Goal: Task Accomplishment & Management: Manage account settings

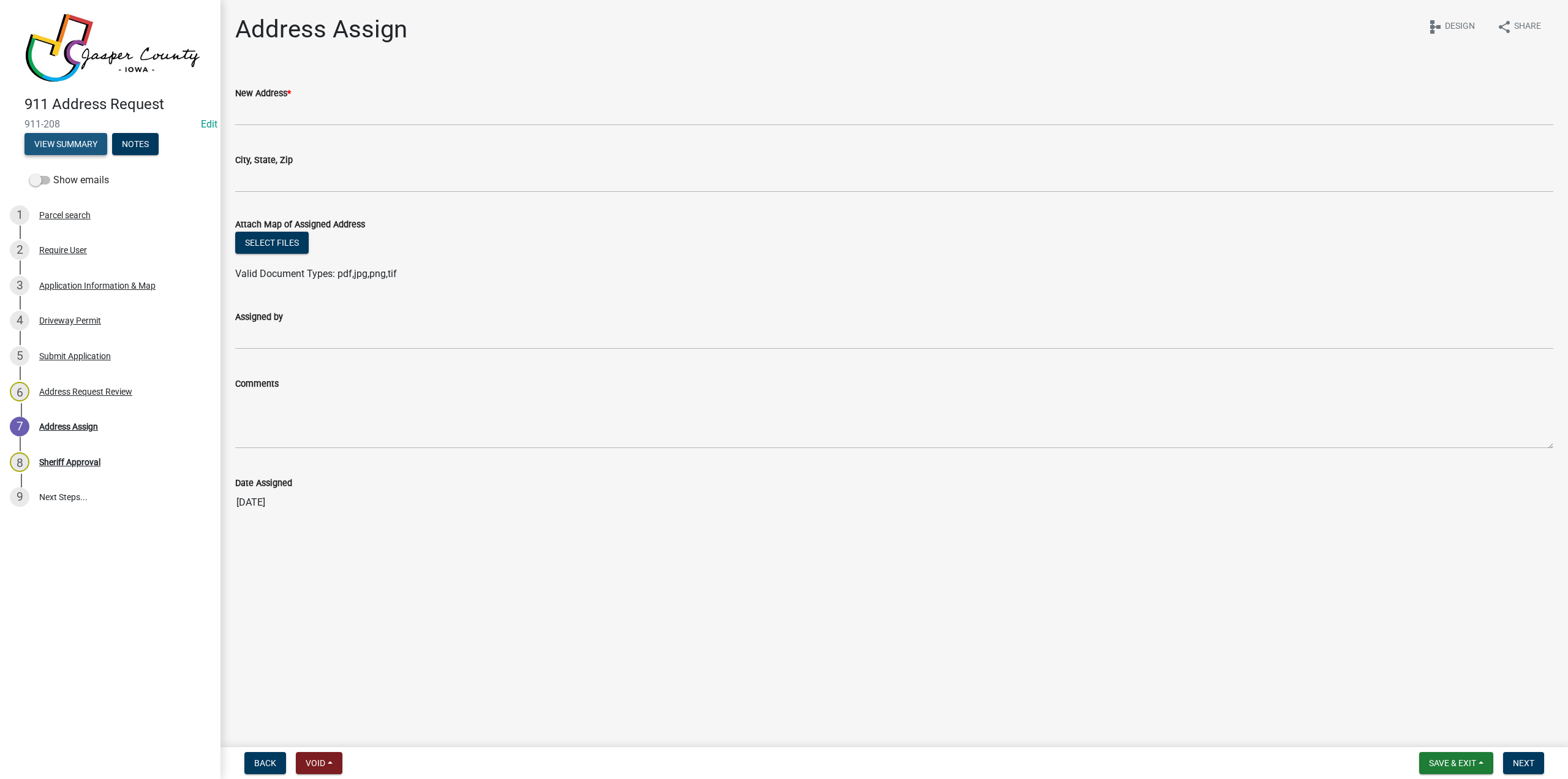
click at [84, 149] on button "View Summary" at bounding box center [66, 144] width 83 height 22
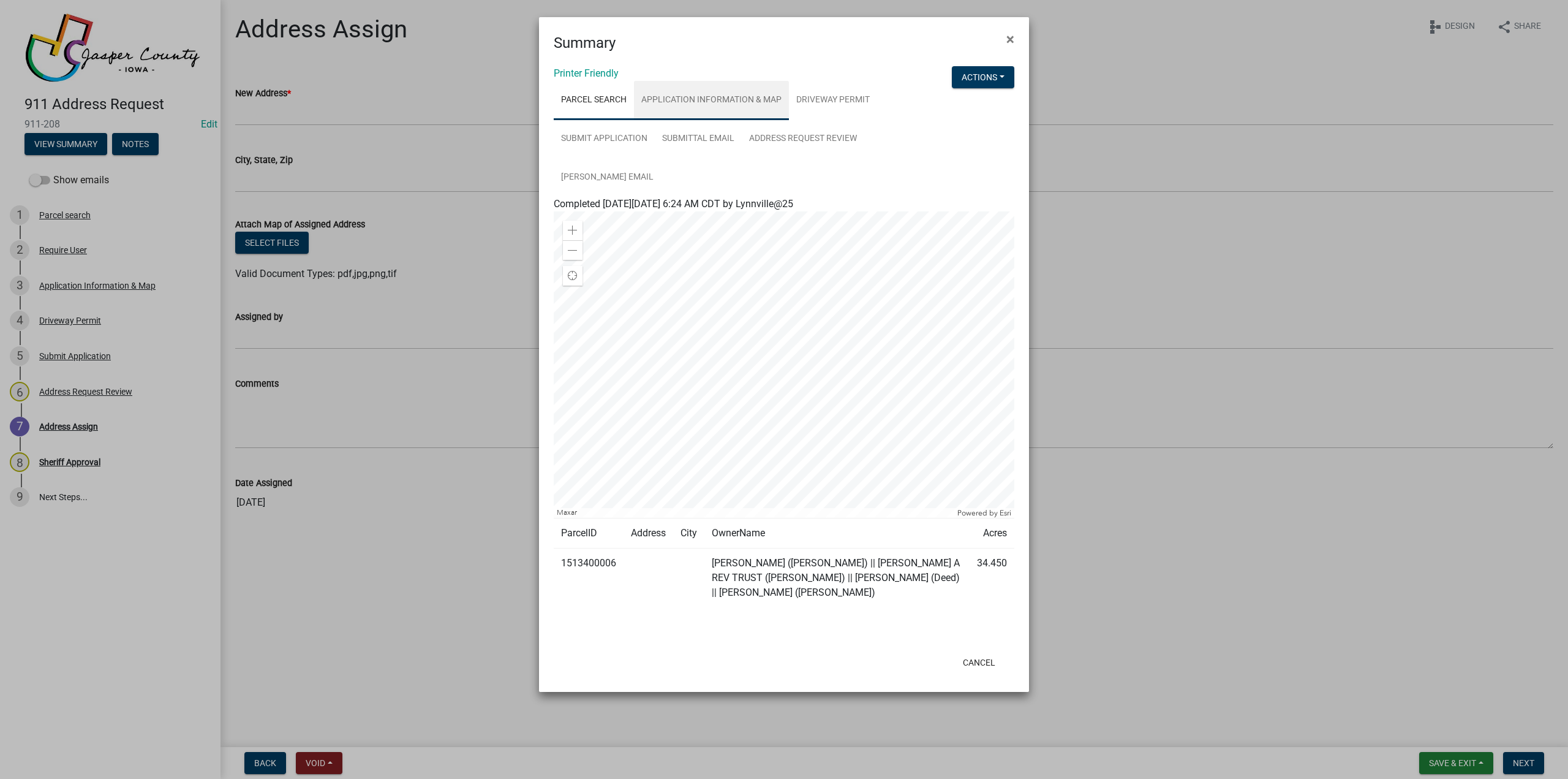
click at [736, 110] on link "Application Information & Map" at bounding box center [711, 100] width 155 height 39
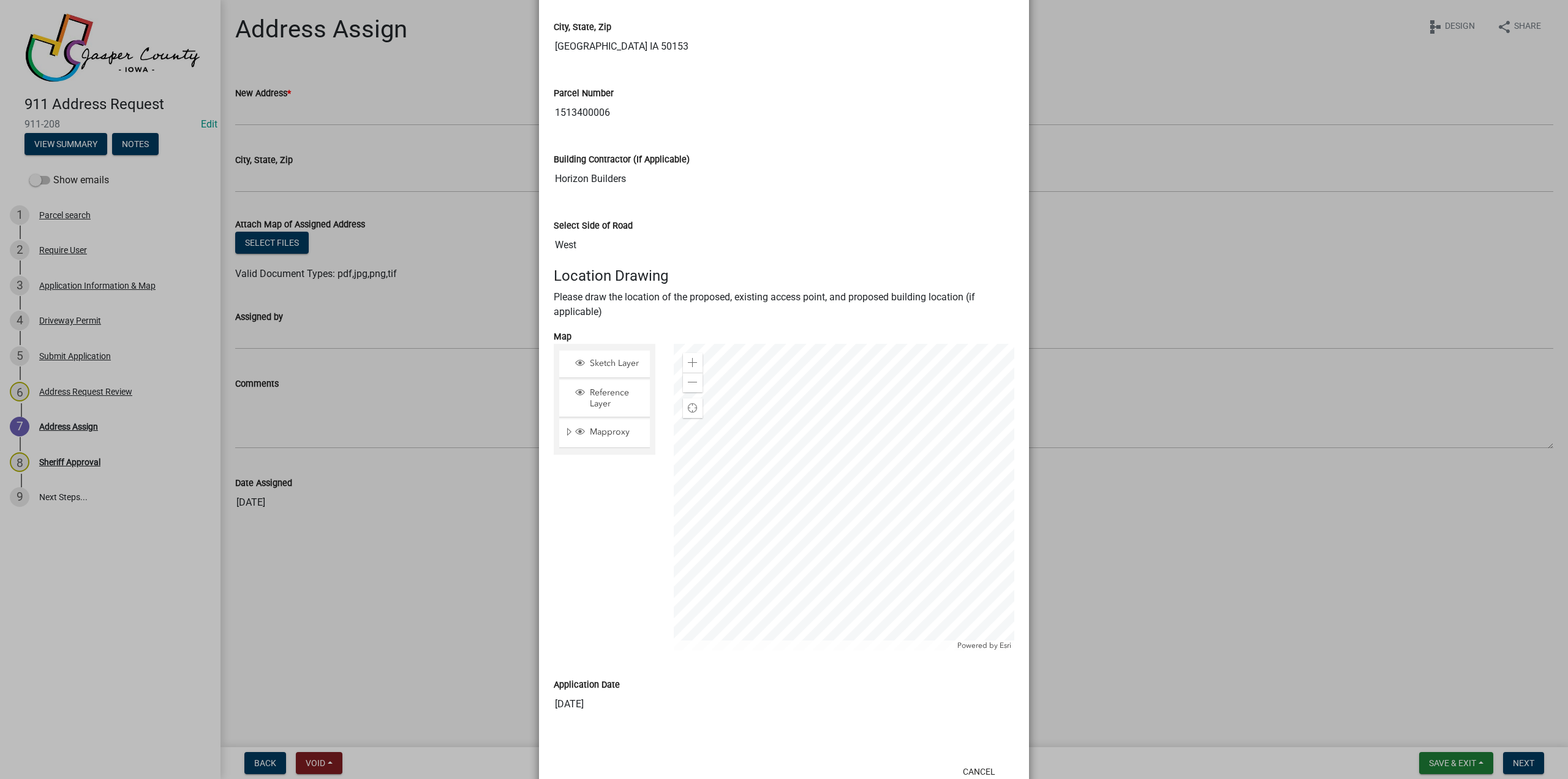
scroll to position [674, 0]
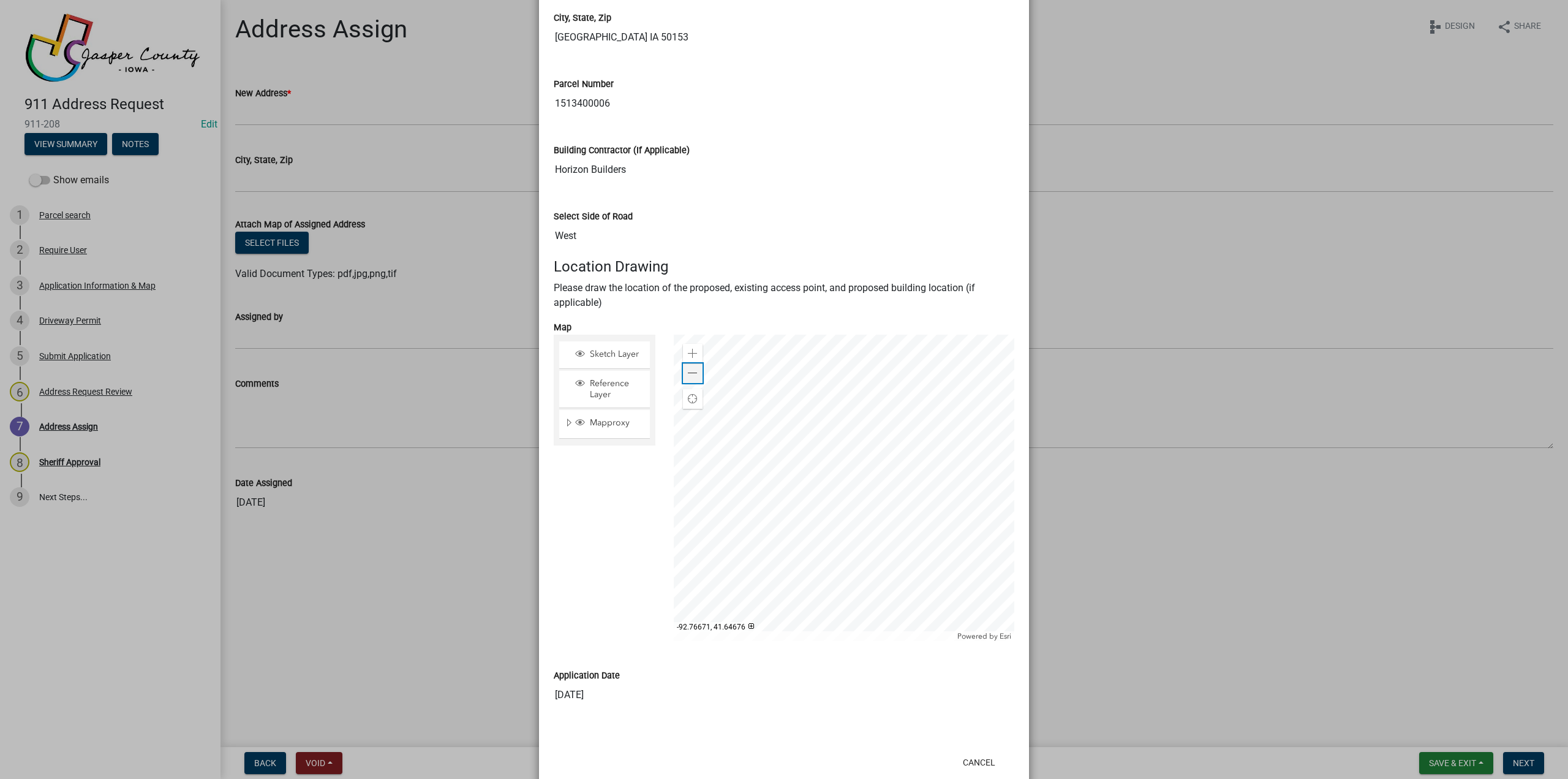
click at [691, 374] on span at bounding box center [692, 373] width 10 height 10
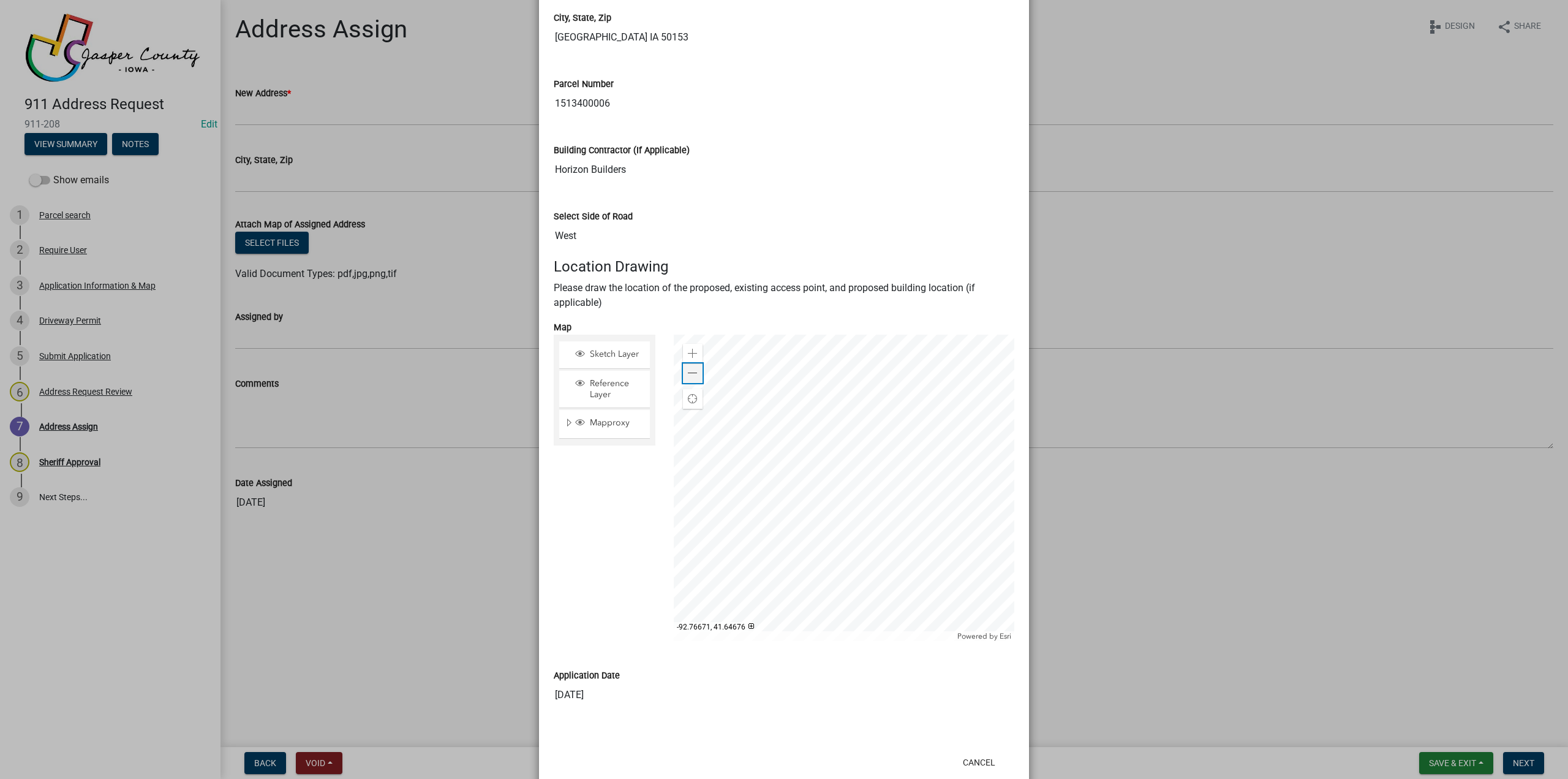
click at [691, 374] on span at bounding box center [692, 373] width 10 height 10
drag, startPoint x: 980, startPoint y: 763, endPoint x: 923, endPoint y: 714, distance: 75.2
click at [980, 558] on button "Cancel" at bounding box center [979, 762] width 52 height 22
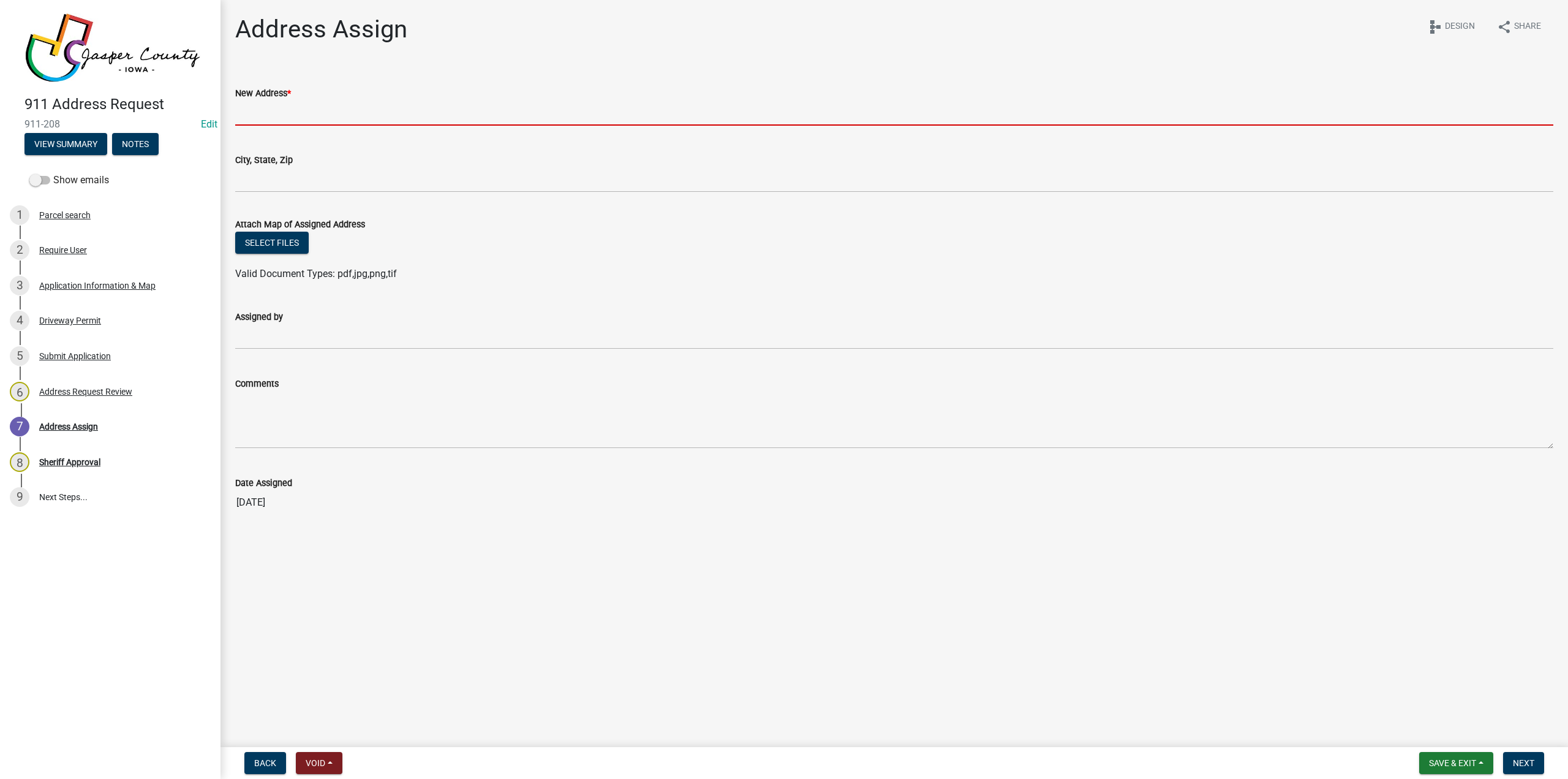
click at [256, 118] on input "New Address *" at bounding box center [895, 113] width 1318 height 25
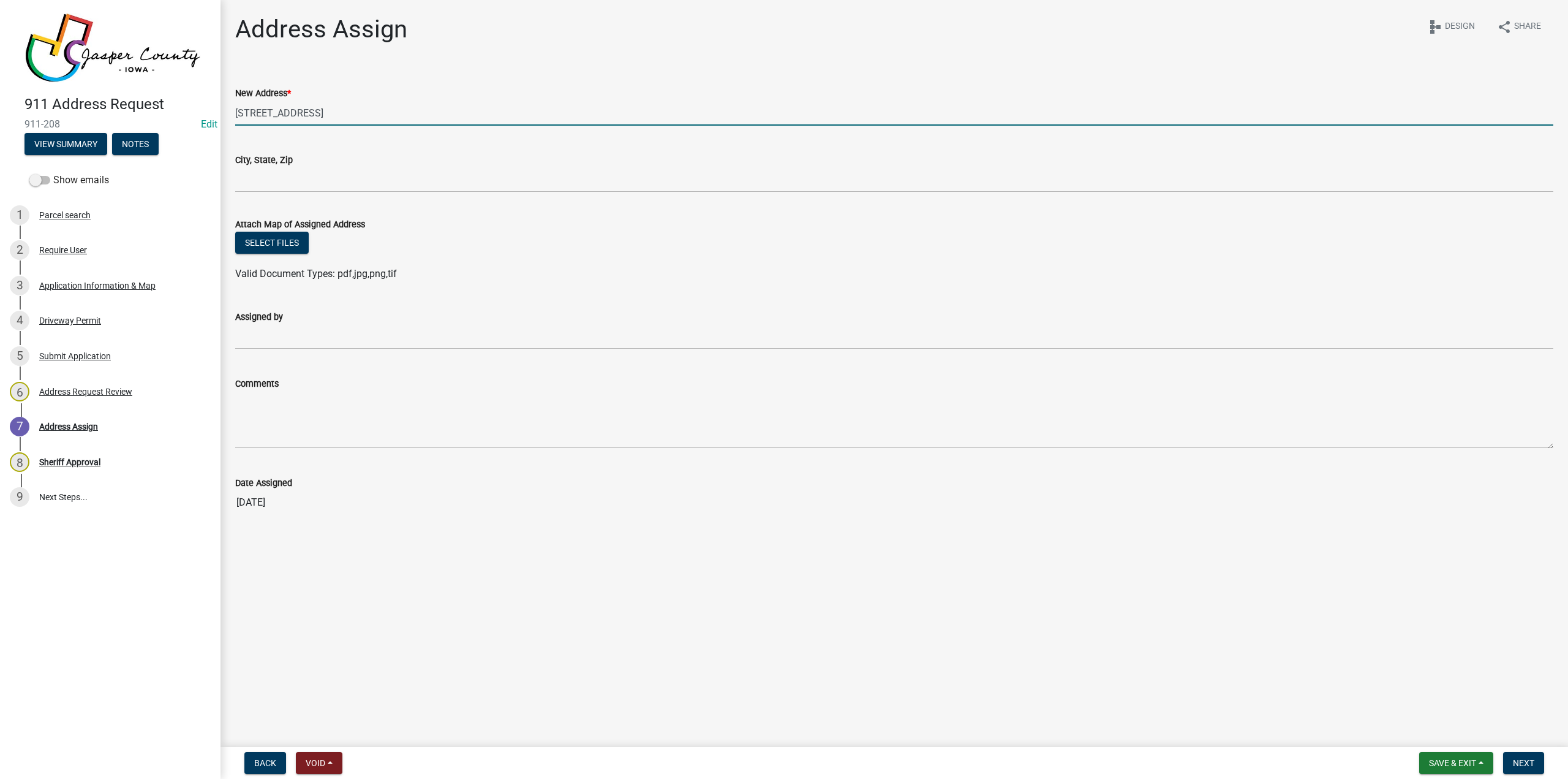
type input "[STREET_ADDRESS]"
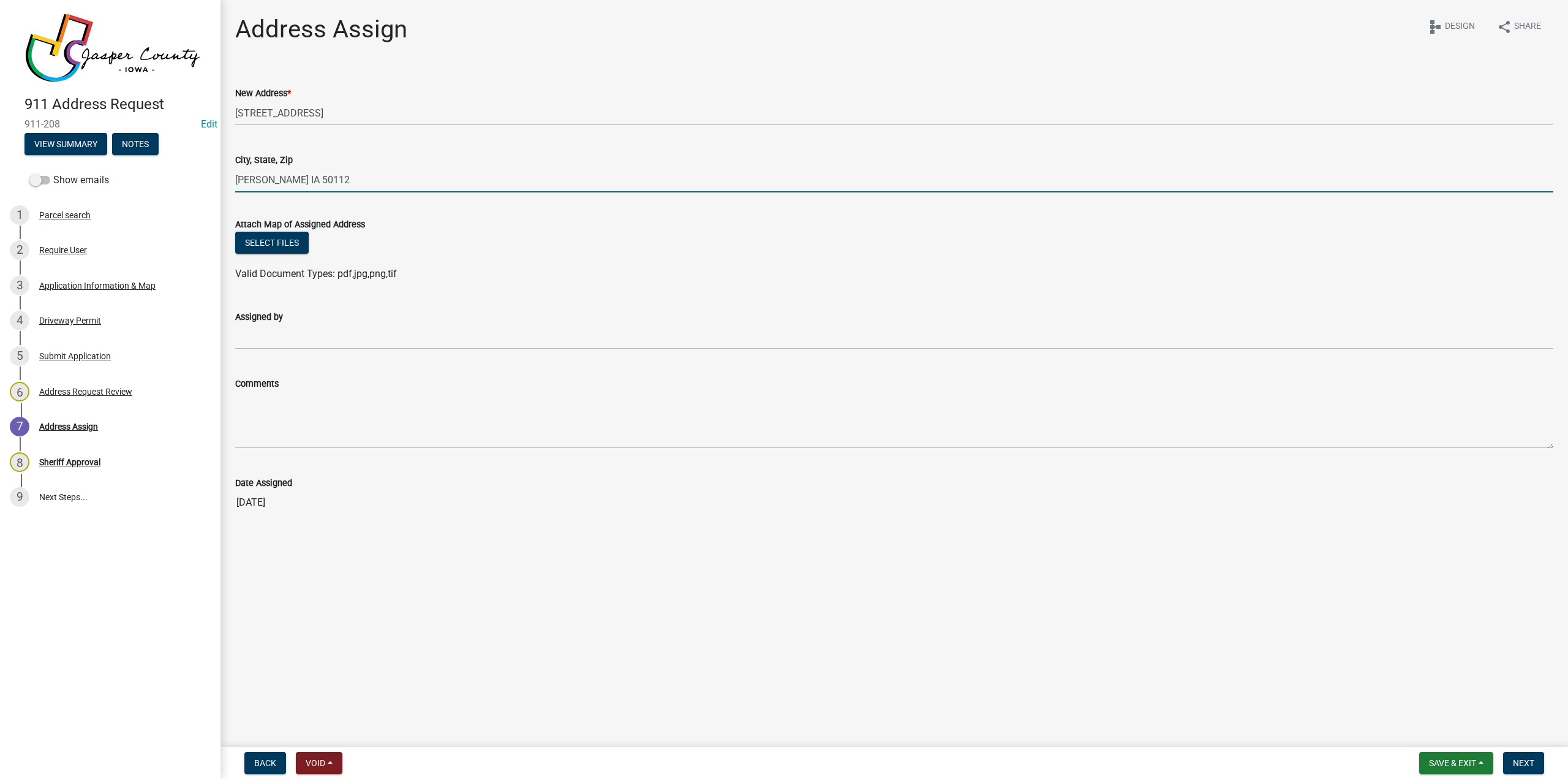
type input "[PERSON_NAME] IA 50112"
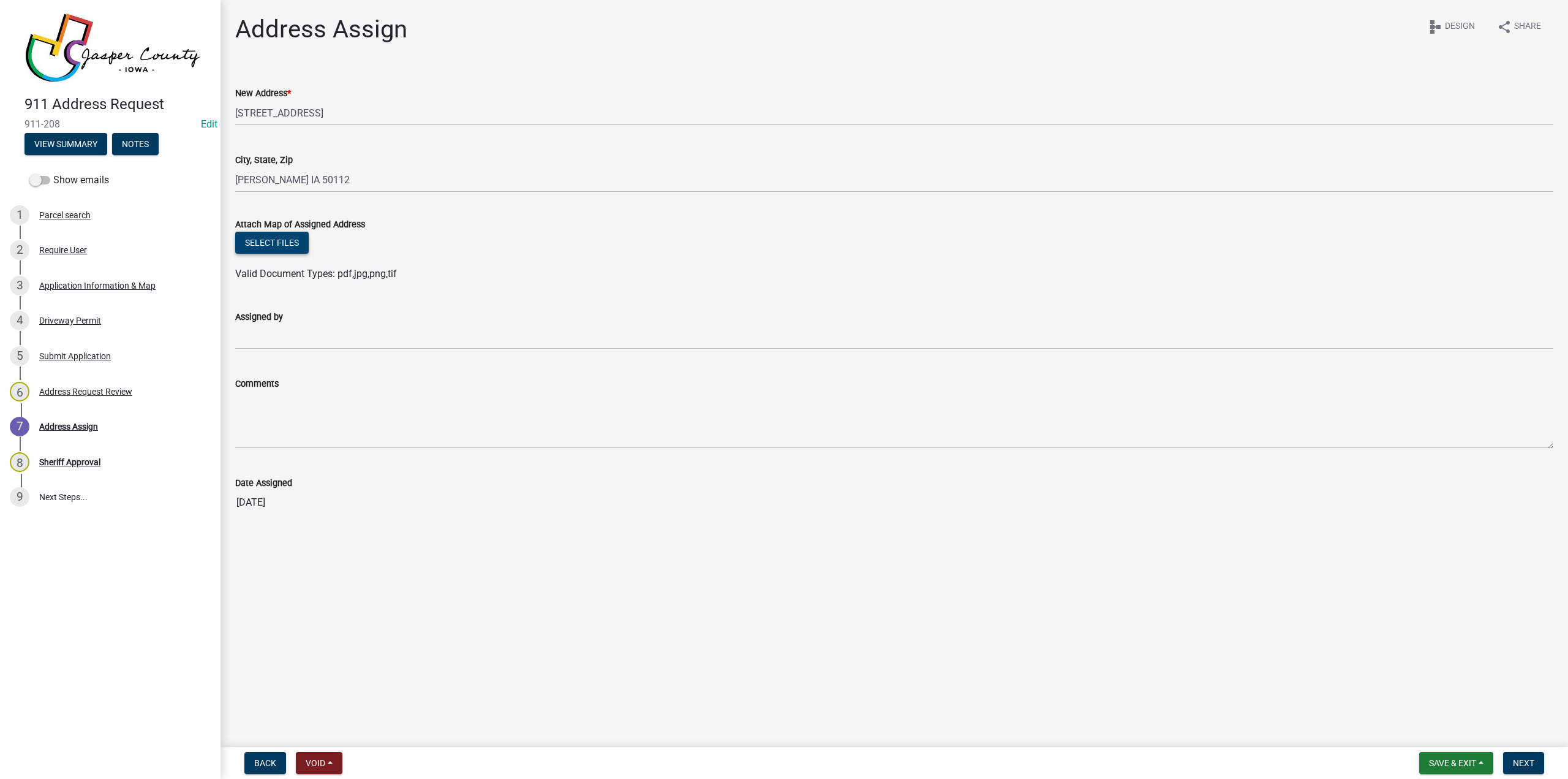
click at [286, 242] on button "Select files" at bounding box center [272, 243] width 74 height 22
click at [276, 249] on button "Select files" at bounding box center [272, 243] width 74 height 22
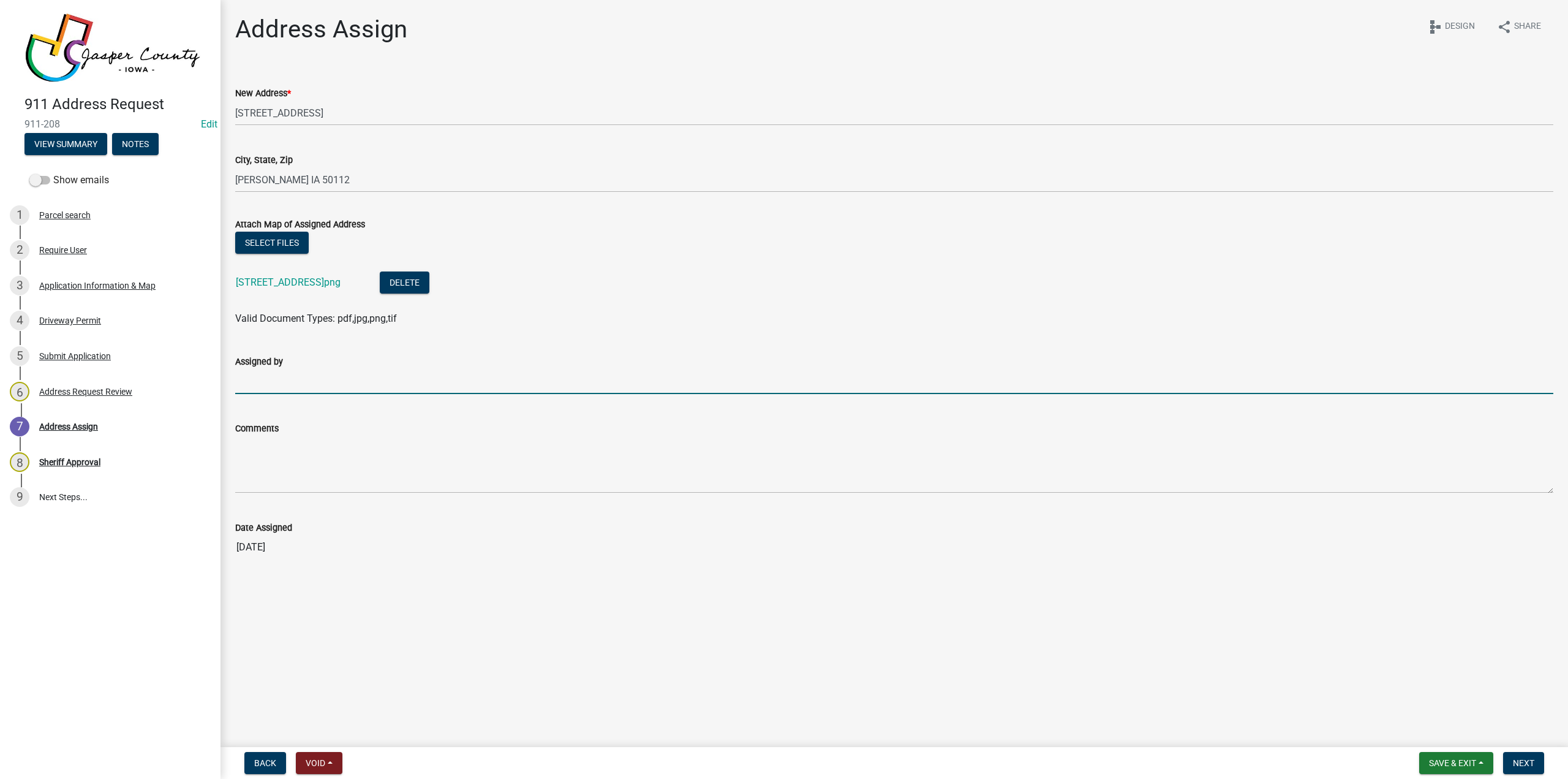
click at [289, 376] on input "Assigned by" at bounding box center [895, 381] width 1318 height 25
type input "[PERSON_NAME]-mec"
click at [1176, 558] on span "Next" at bounding box center [1524, 763] width 21 height 10
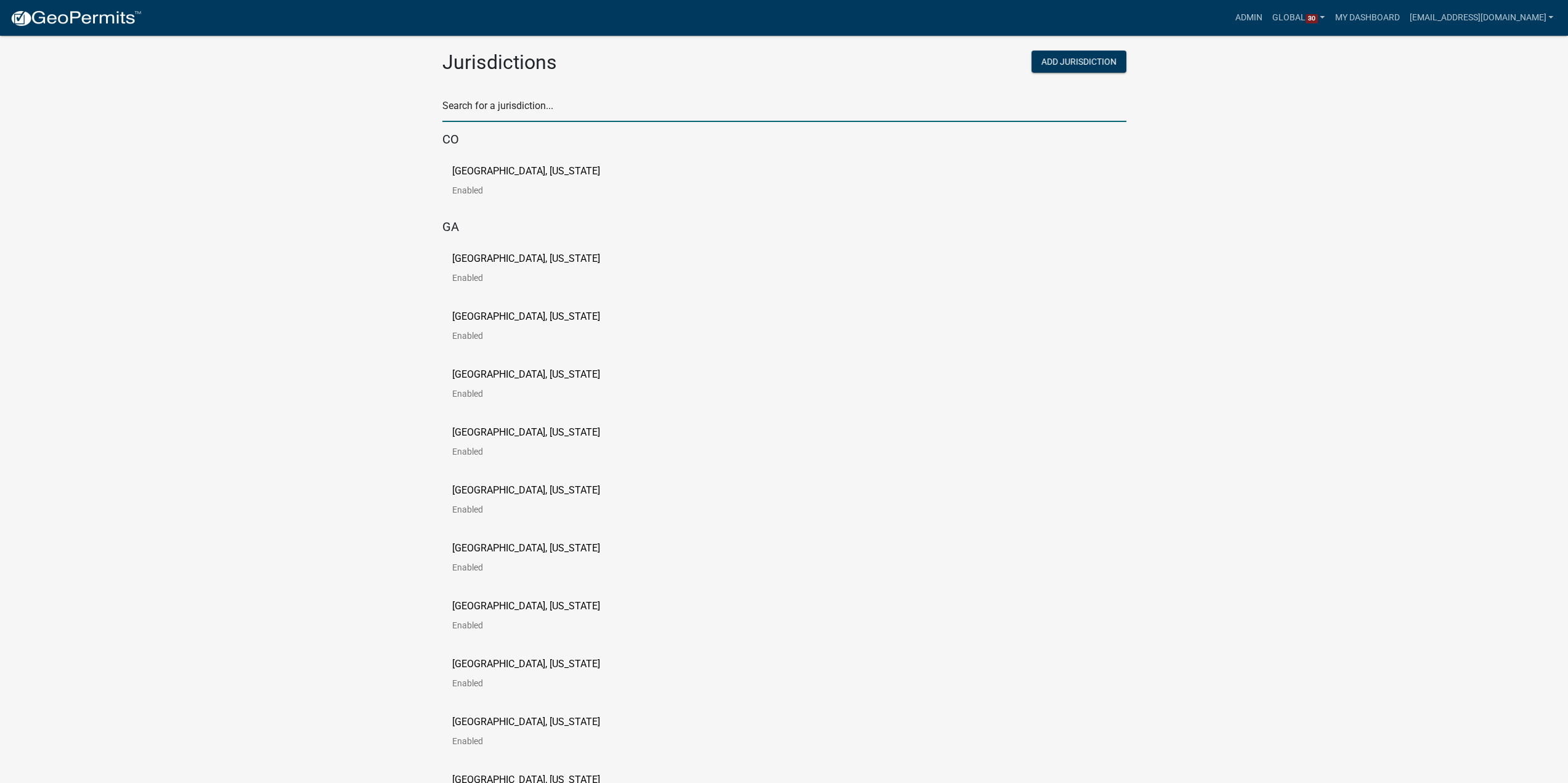
click at [511, 99] on input "text" at bounding box center [784, 109] width 684 height 26
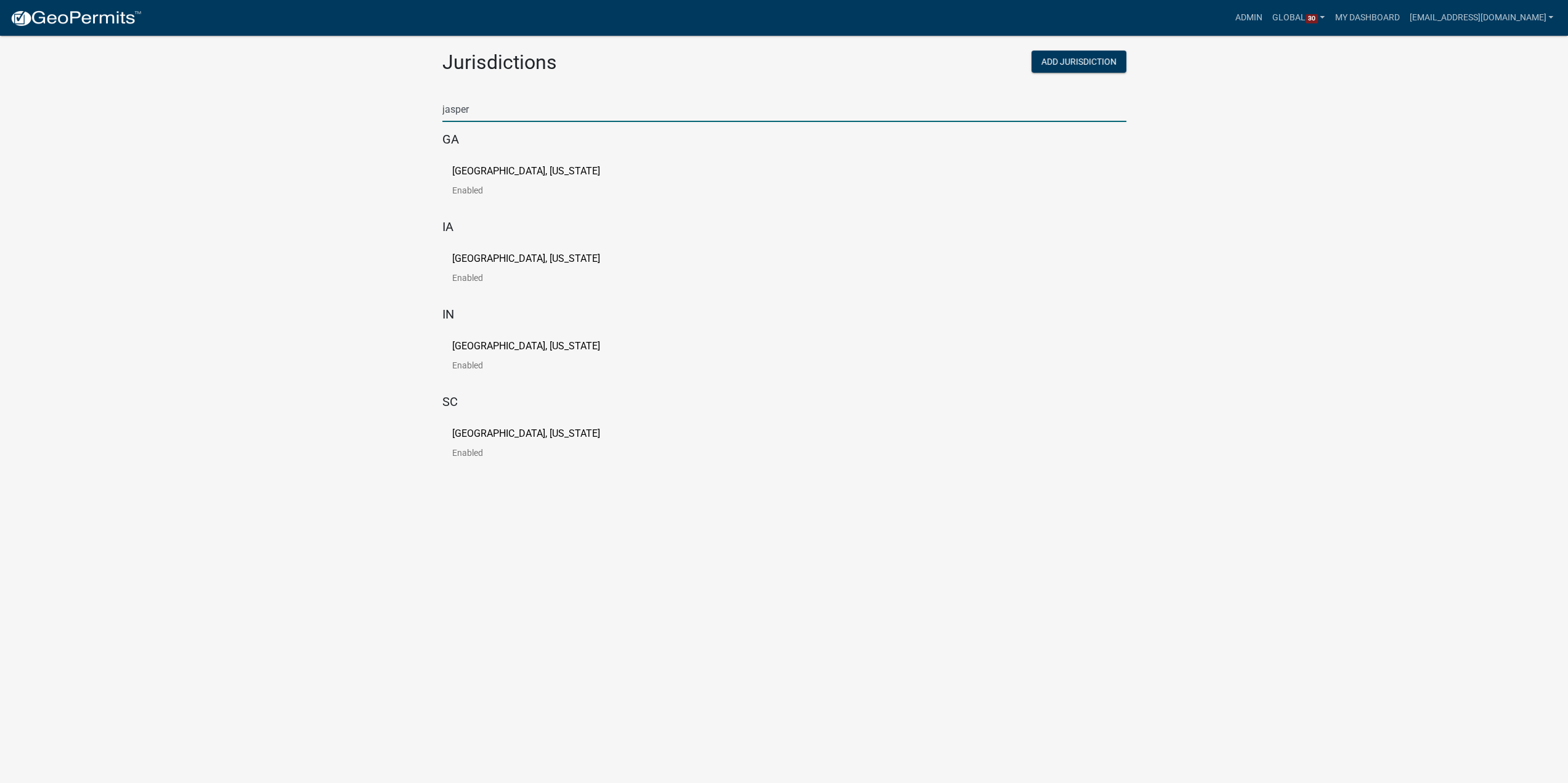
type input "jasper"
click at [517, 258] on p "Jasper County, Iowa" at bounding box center [526, 258] width 148 height 10
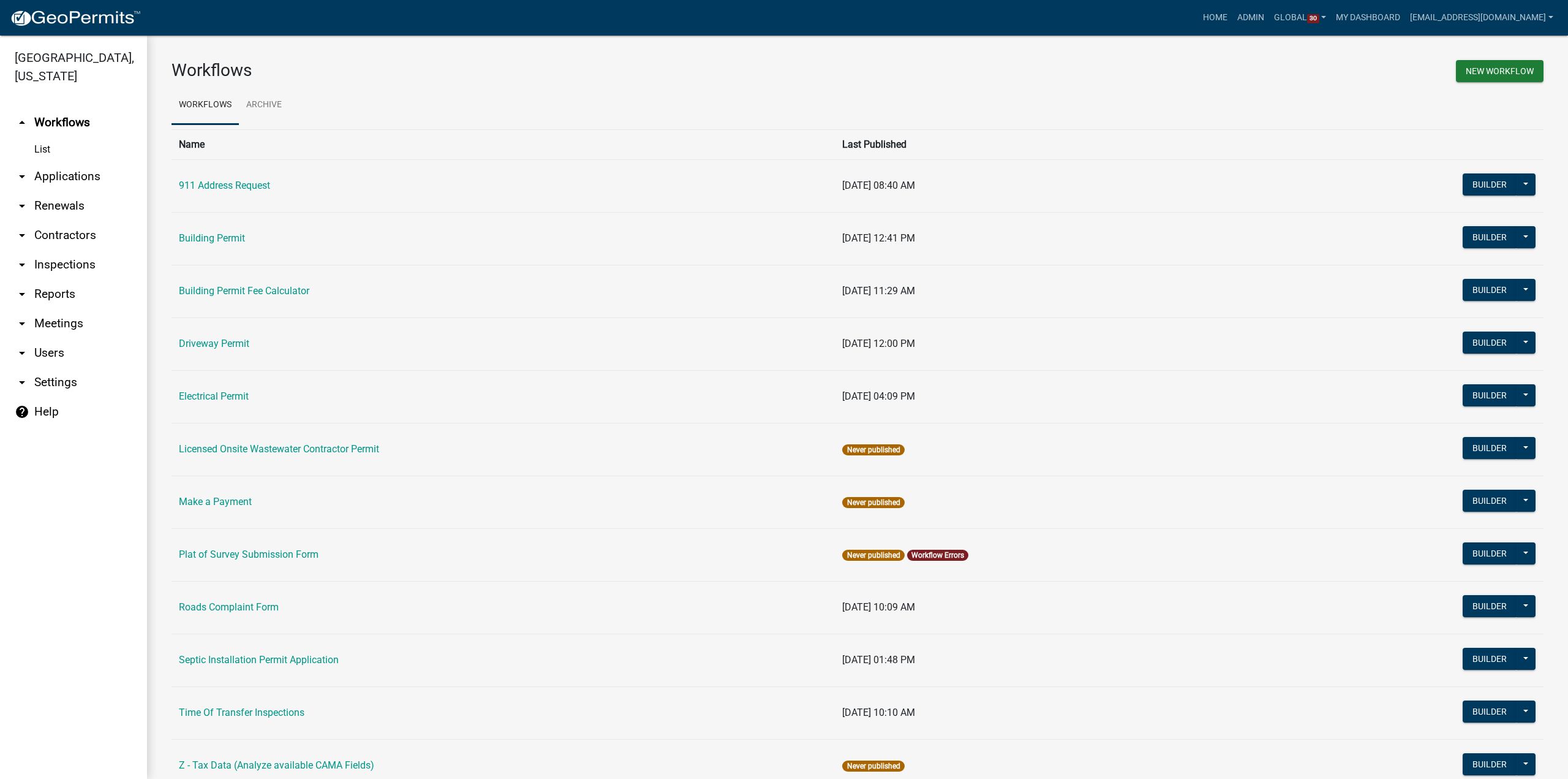
click at [68, 368] on link "arrow_drop_down Settings" at bounding box center [74, 382] width 147 height 29
select select "IA"
select select "Central Standard Time"
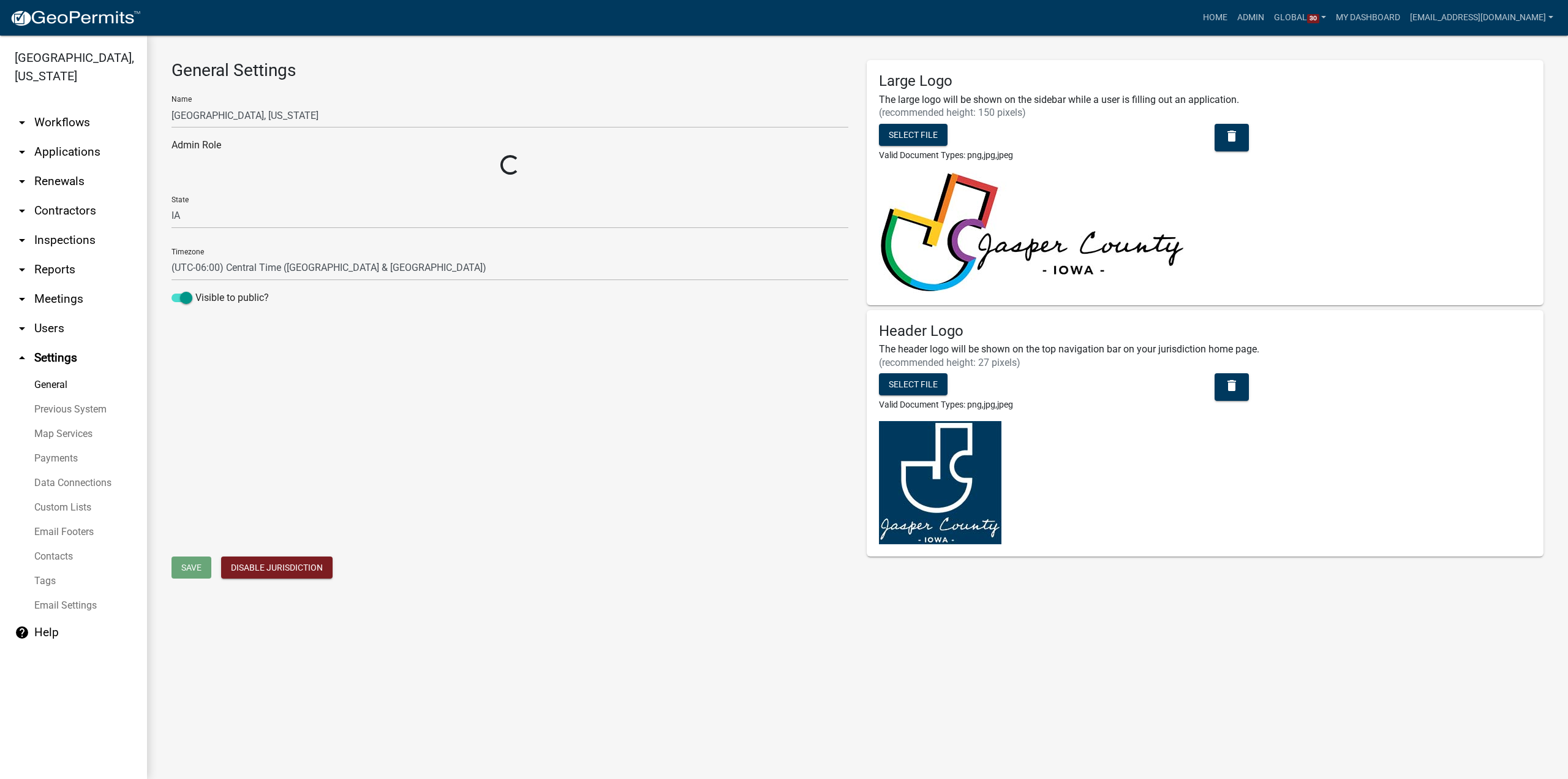
select select "2b8b2721-0fb3-4c05-b1cf-a5b7c2c286a2"
click at [58, 397] on link "Previous System" at bounding box center [74, 409] width 147 height 25
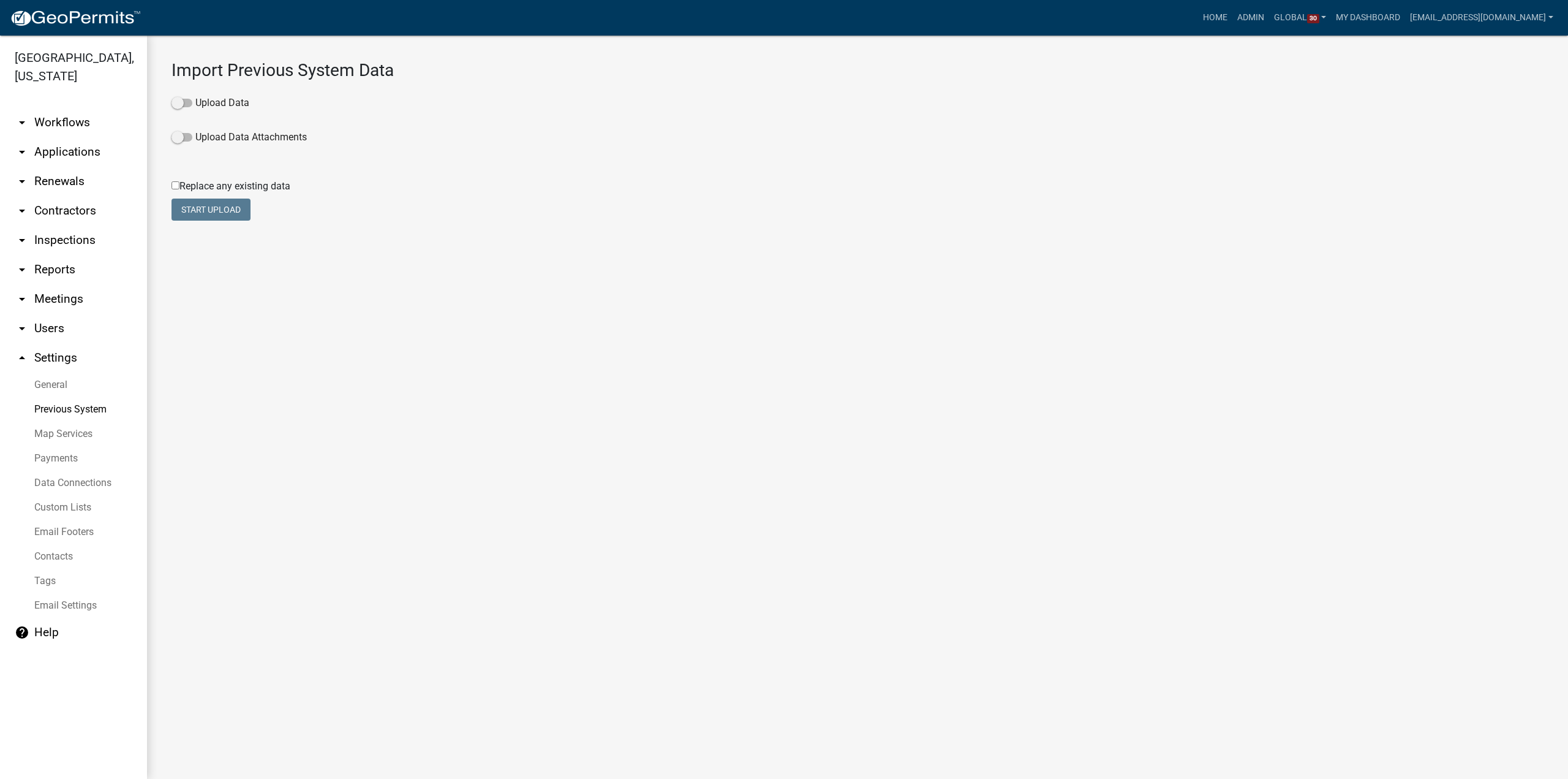
click at [62, 422] on link "Map Services" at bounding box center [74, 434] width 147 height 25
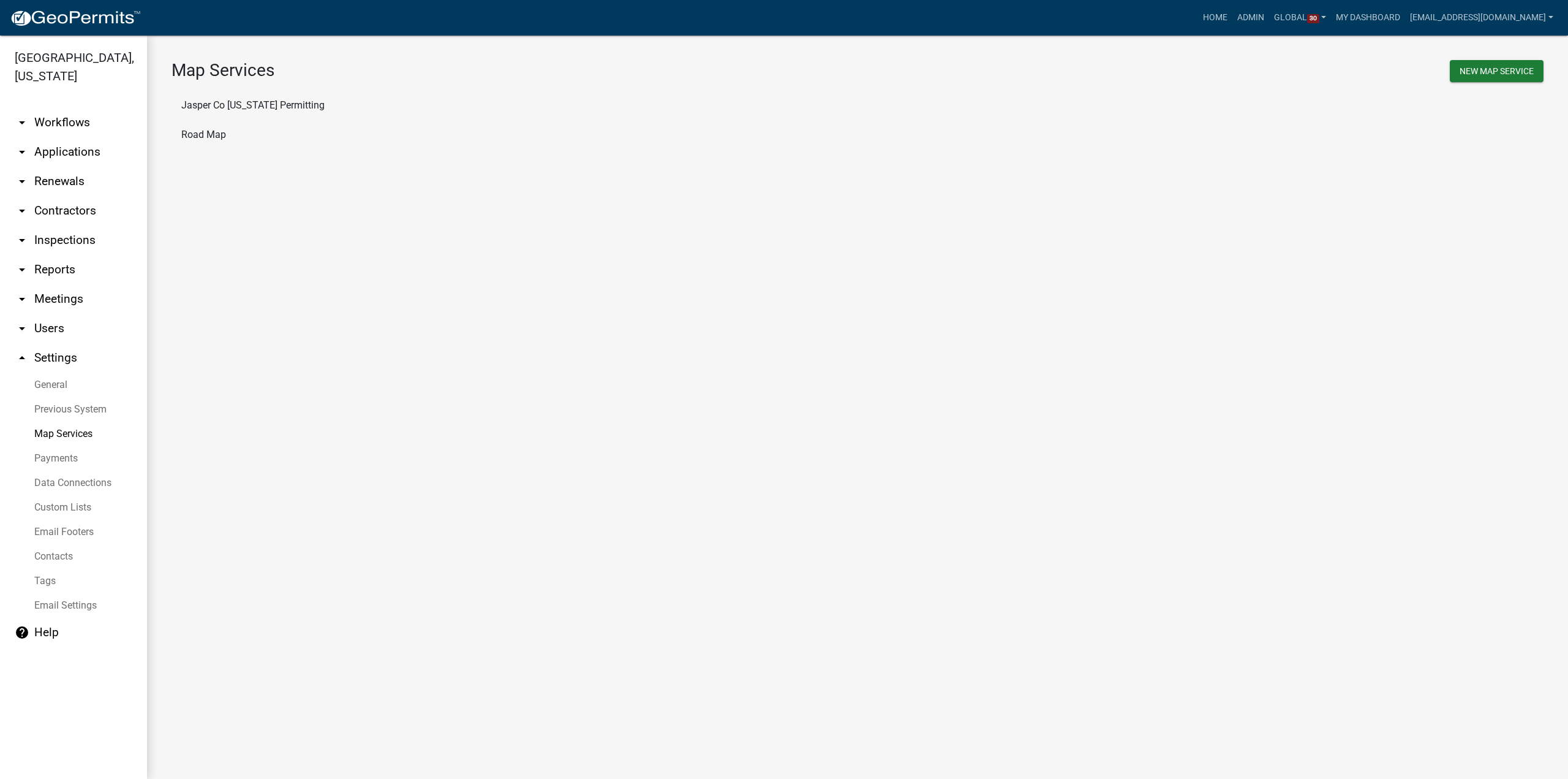
click at [264, 110] on li "Jasper Co Iowa Permitting" at bounding box center [858, 105] width 1372 height 29
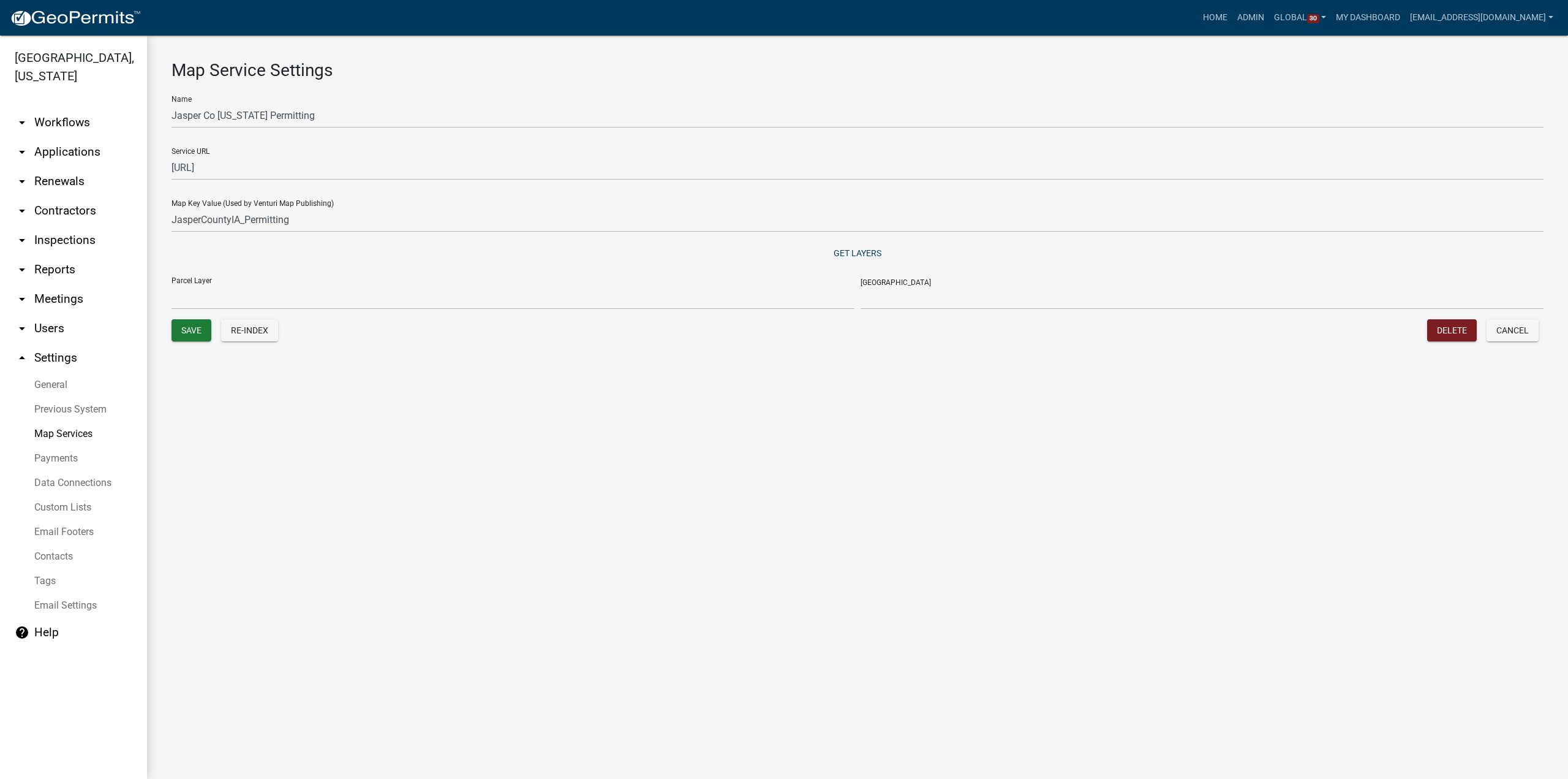
select select "Parcels"
select select "PARCELS"
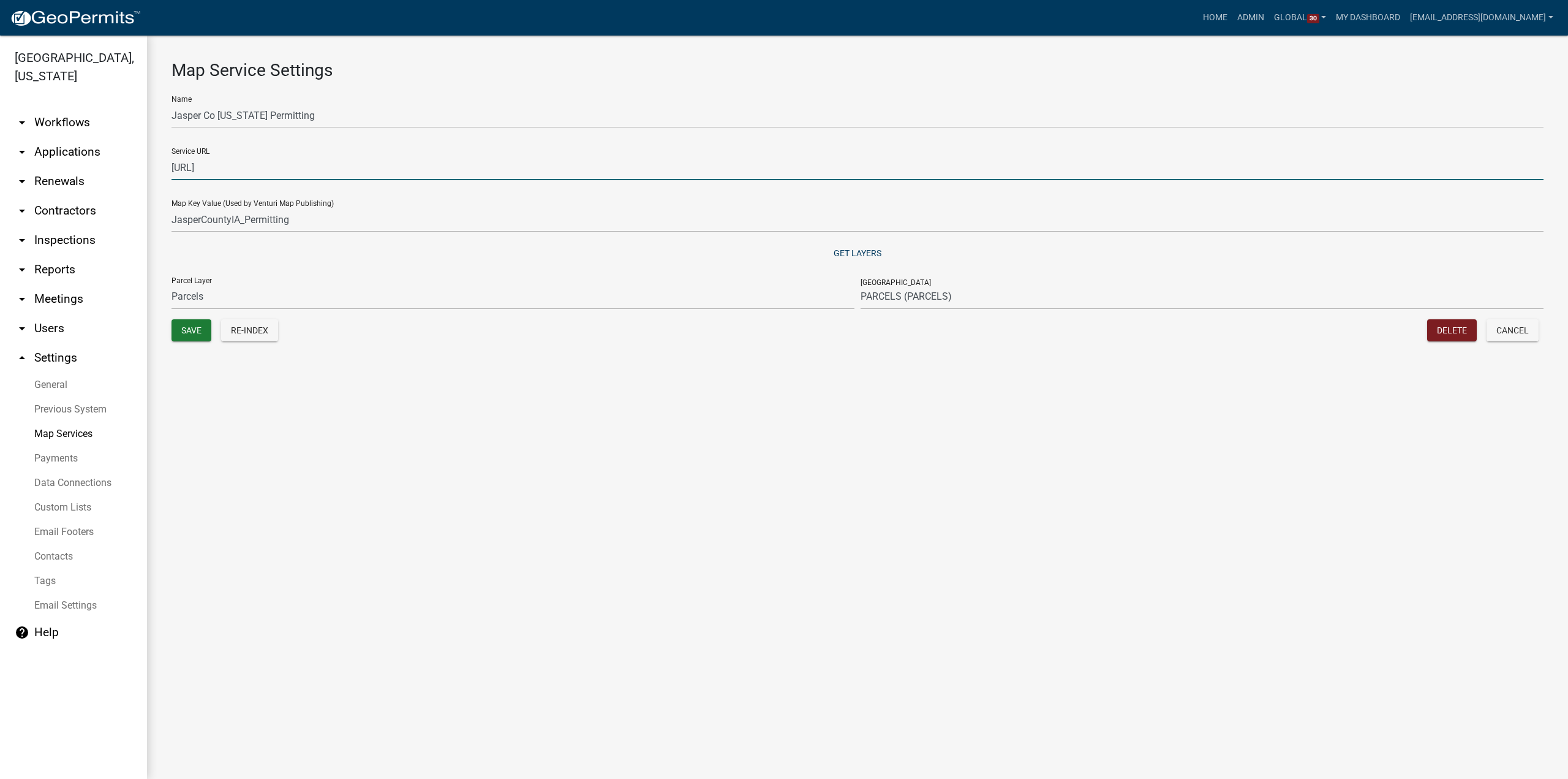
click at [695, 172] on input "http://permits-map-01:6080/arcgis/rest/services/PermittingServices/JasperCounty…" at bounding box center [858, 167] width 1372 height 25
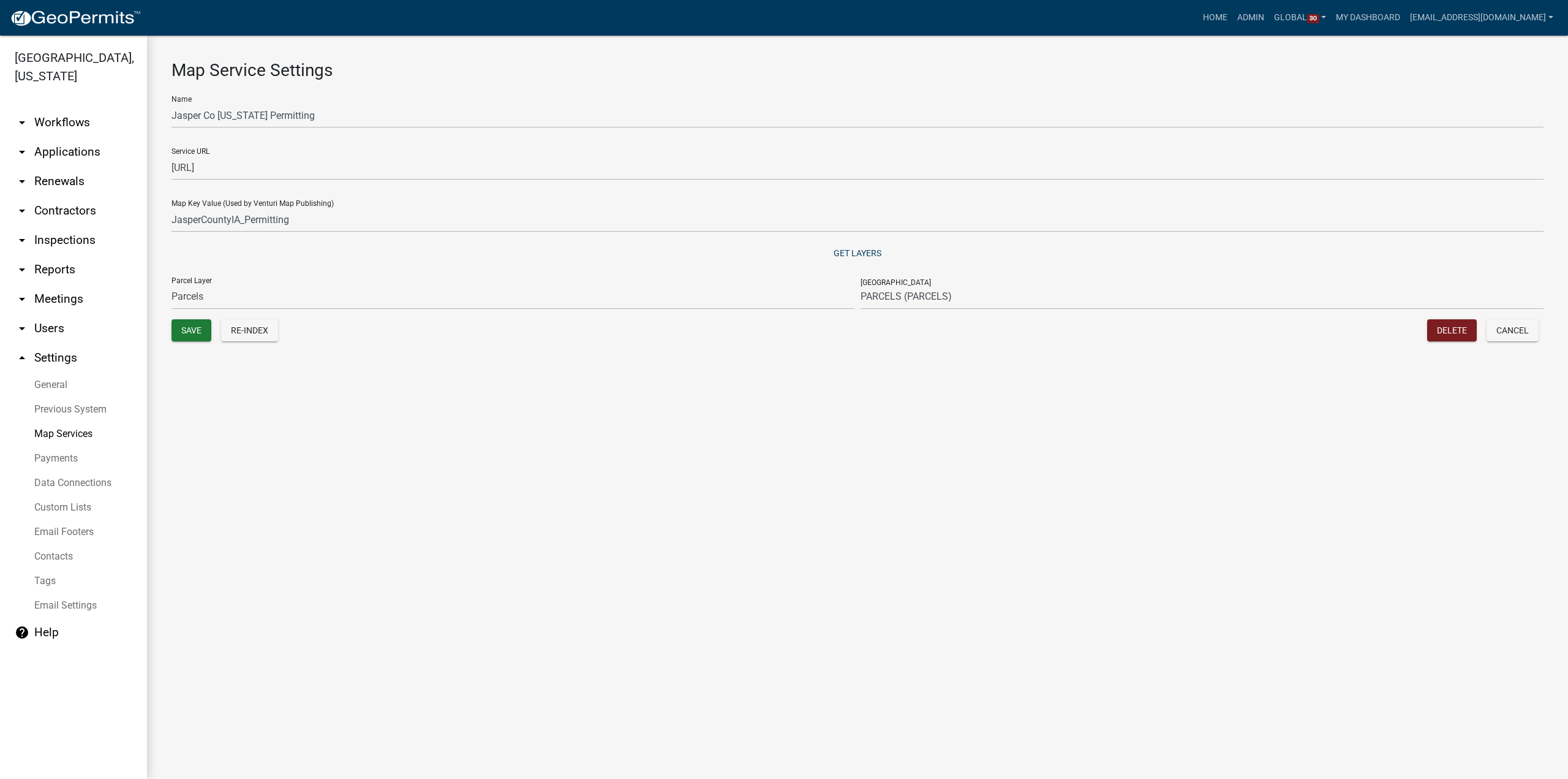
click at [1276, 500] on main "Map Service Settings Name Jasper Co Iowa Permitting Service URL http://permits-…" at bounding box center [858, 407] width 1421 height 743
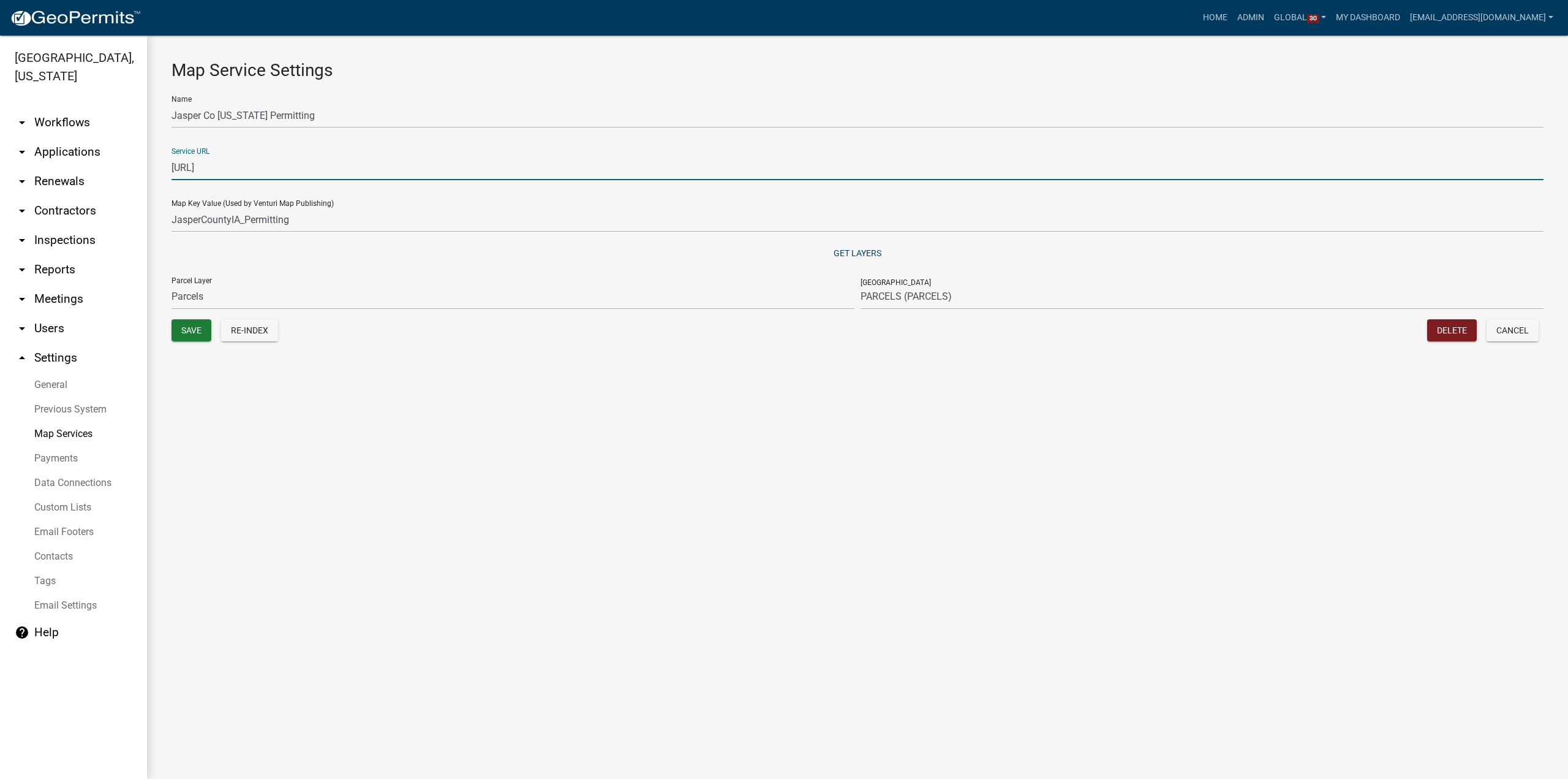
click at [463, 167] on input "http://permits-map-01:6080/arcgis/rest/services/PermittingServices/JasperCounty…" at bounding box center [858, 167] width 1372 height 25
drag, startPoint x: 735, startPoint y: 169, endPoint x: -125, endPoint y: 139, distance: 860.5
click at [0, 139] on html "Internet Explorer does NOT work with GeoPermits. Get a new browser for more sec…" at bounding box center [784, 389] width 1568 height 779
